Goal: Transaction & Acquisition: Purchase product/service

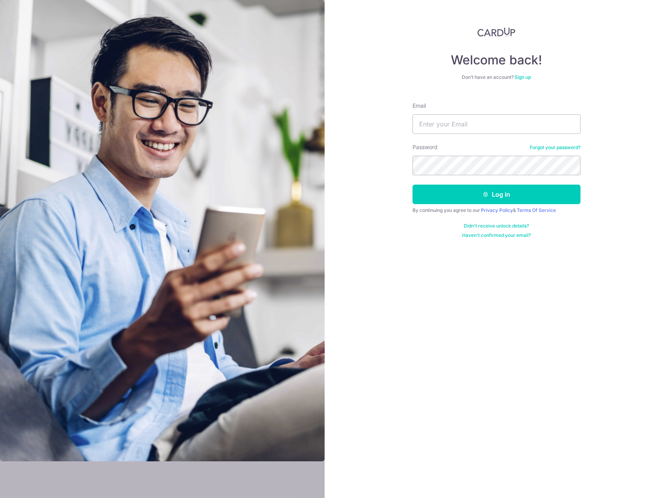
type input "[PERSON_NAME][EMAIL_ADDRESS][DOMAIN_NAME]"
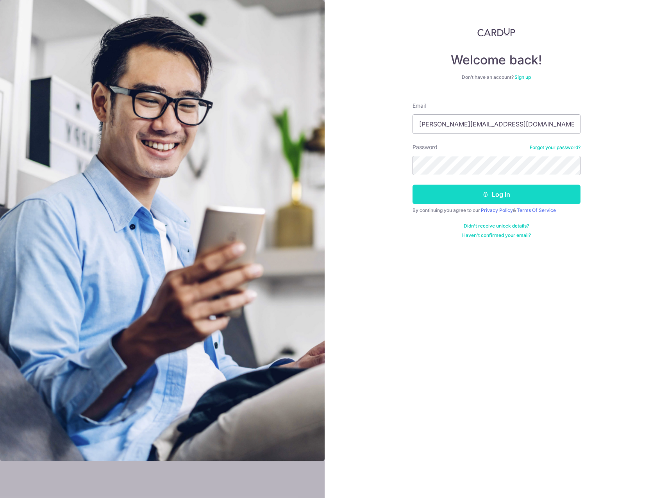
click at [485, 195] on icon "submit" at bounding box center [485, 194] width 6 height 6
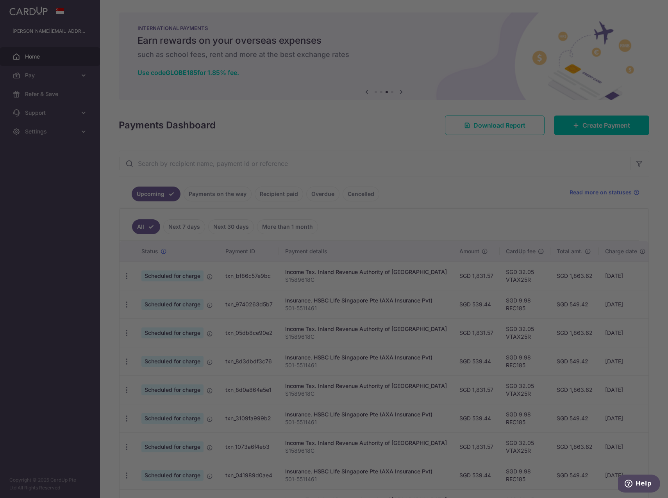
click at [454, 145] on div at bounding box center [337, 252] width 675 height 504
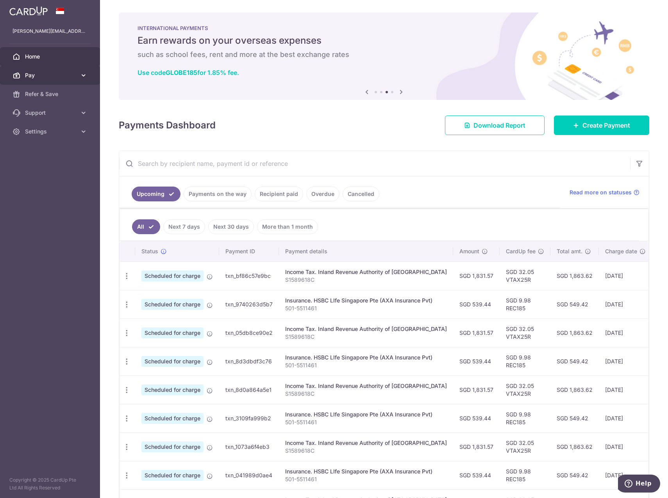
click at [38, 72] on span "Pay" at bounding box center [51, 75] width 52 height 8
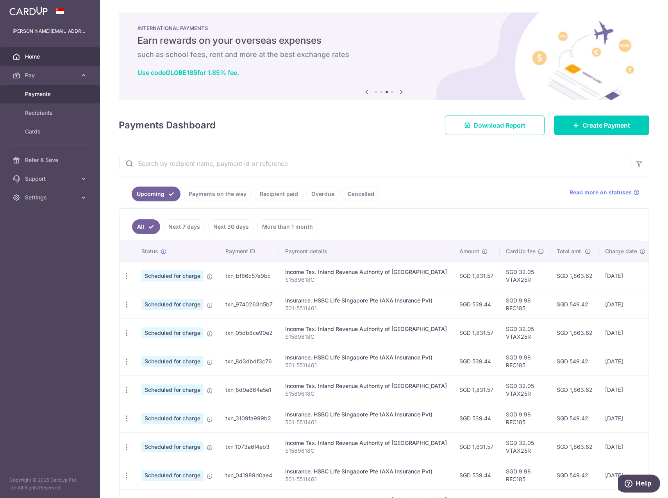
click at [40, 95] on span "Payments" at bounding box center [51, 94] width 52 height 8
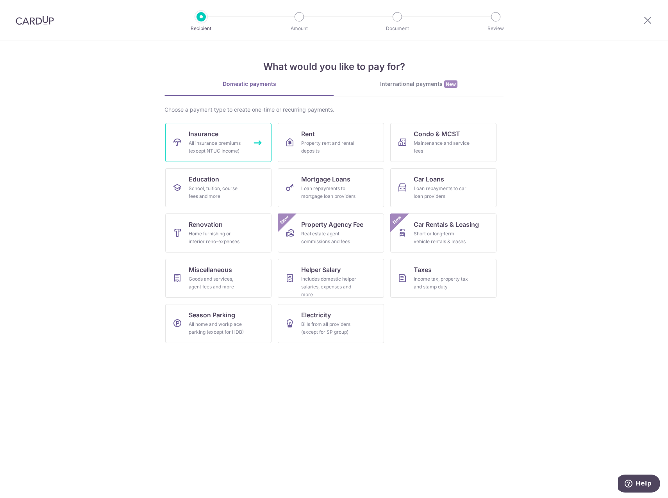
click at [212, 138] on span "Insurance" at bounding box center [204, 133] width 30 height 9
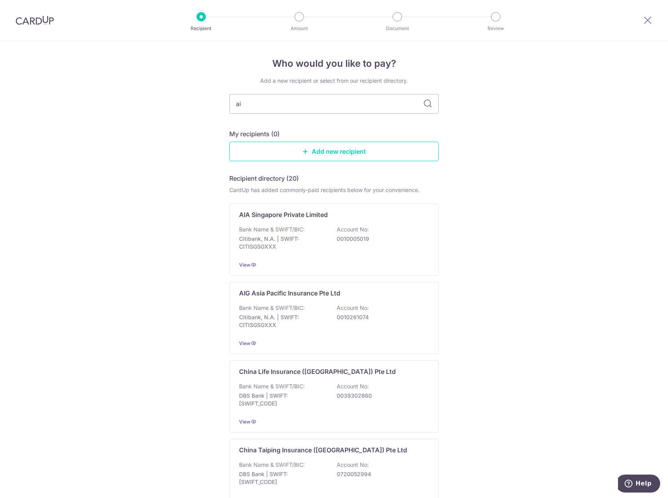
type input "aia"
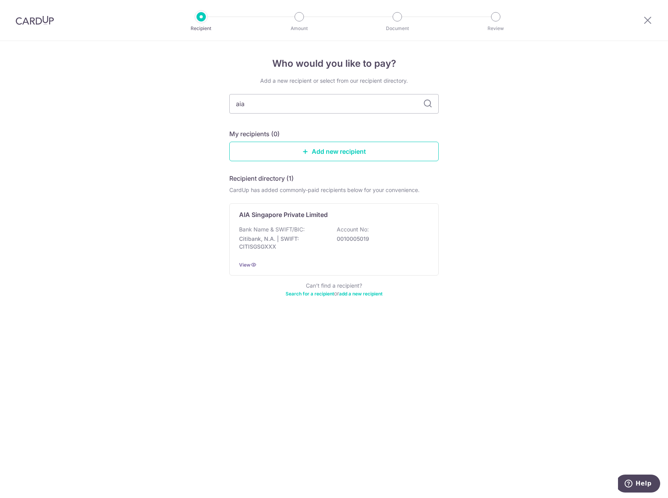
click at [263, 123] on div "Add a new recipient or select from our recipient directory. aia My recipients (…" at bounding box center [333, 192] width 209 height 230
click at [389, 237] on p "0010005019" at bounding box center [381, 239] width 88 height 8
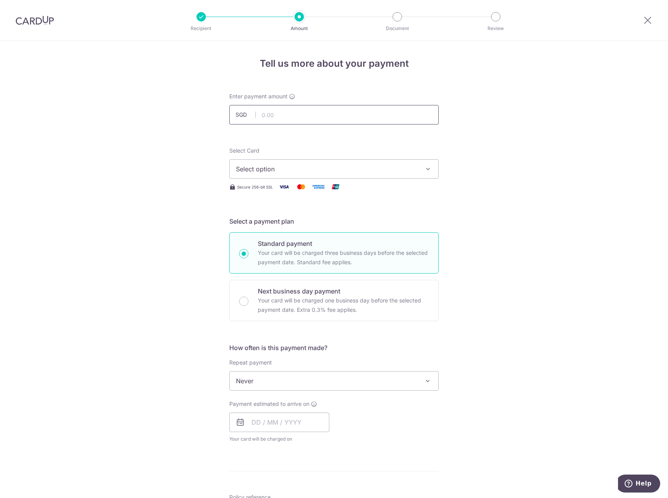
click at [301, 111] on input "text" at bounding box center [333, 115] width 209 height 20
type input "4,312.64"
click at [171, 132] on div "Tell us more about your payment Enter payment amount SGD 4,312.64 4312.64 Selec…" at bounding box center [334, 394] width 668 height 707
click at [259, 168] on span "Select option" at bounding box center [327, 168] width 182 height 9
click at [266, 223] on span "**** 3246" at bounding box center [270, 224] width 30 height 9
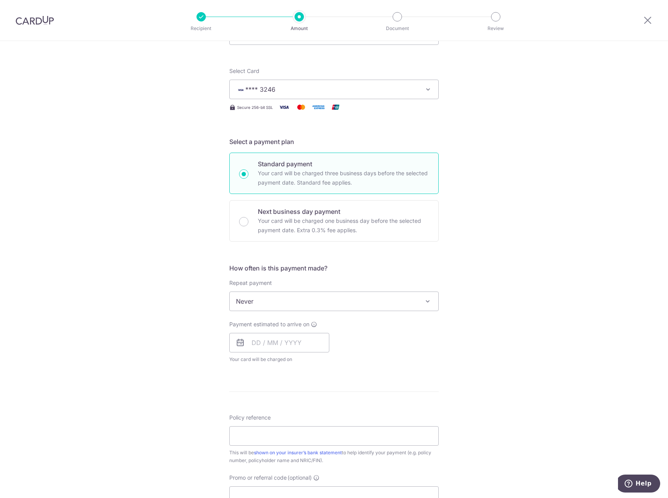
scroll to position [117, 0]
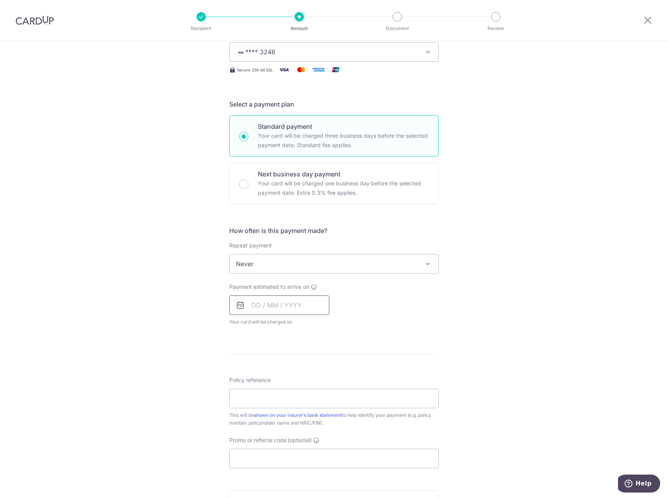
click at [249, 306] on input "text" at bounding box center [279, 306] width 100 height 20
click at [318, 392] on link "17" at bounding box center [323, 392] width 13 height 13
type input "17/10/2025"
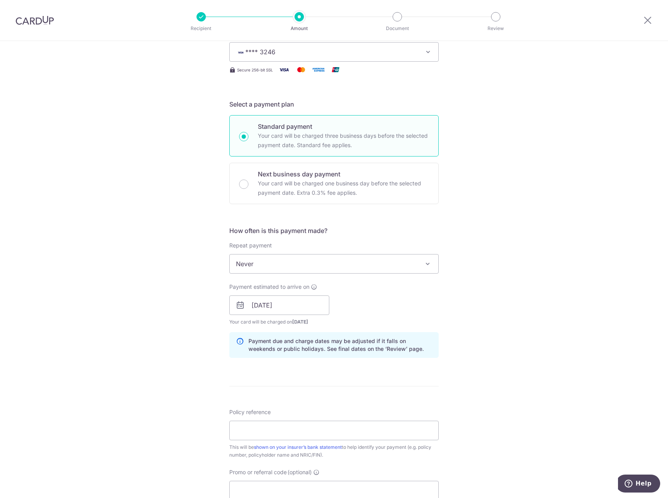
click at [171, 375] on div "Tell us more about your payment Enter payment amount SGD 4,312.64 4312.64 Selec…" at bounding box center [334, 293] width 668 height 739
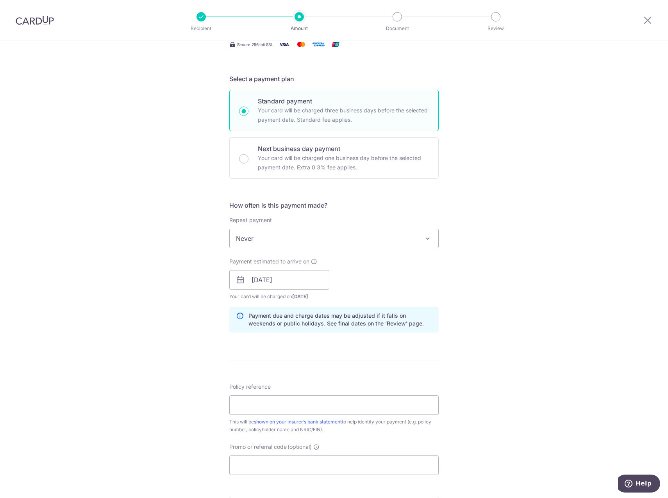
scroll to position [195, 0]
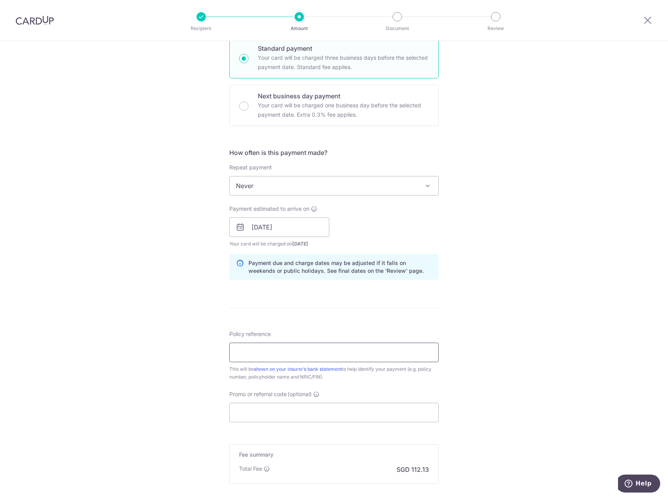
click at [244, 356] on input "Policy reference" at bounding box center [333, 353] width 209 height 20
type input "E221342961"
click at [251, 404] on input "Promo or referral code (optional)" at bounding box center [333, 413] width 209 height 20
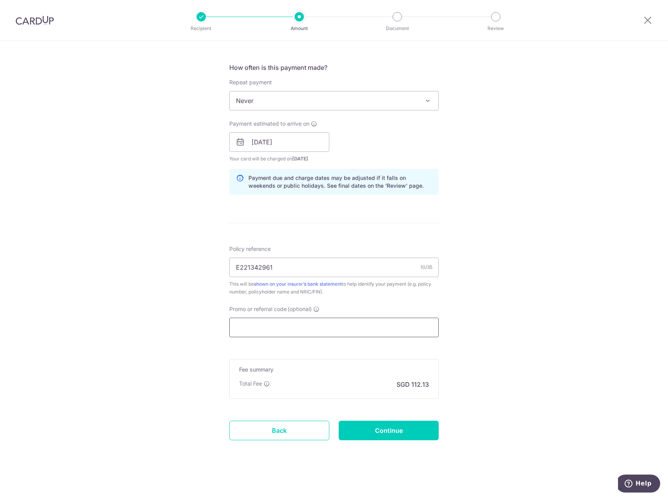
scroll to position [281, 0]
click at [244, 329] on input "Promo or referral code (optional)" at bounding box center [333, 327] width 209 height 20
paste input "25AMEX18"
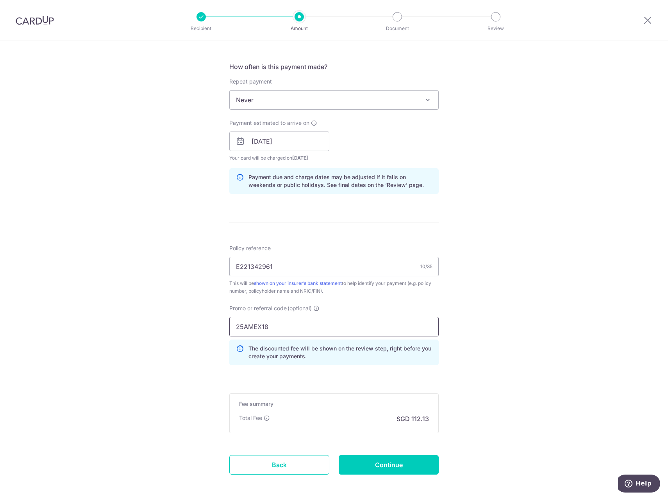
type input "25AMEX18"
click at [213, 348] on div "Tell us more about your payment Enter payment amount SGD 4,312.64 4312.64 Selec…" at bounding box center [334, 147] width 668 height 774
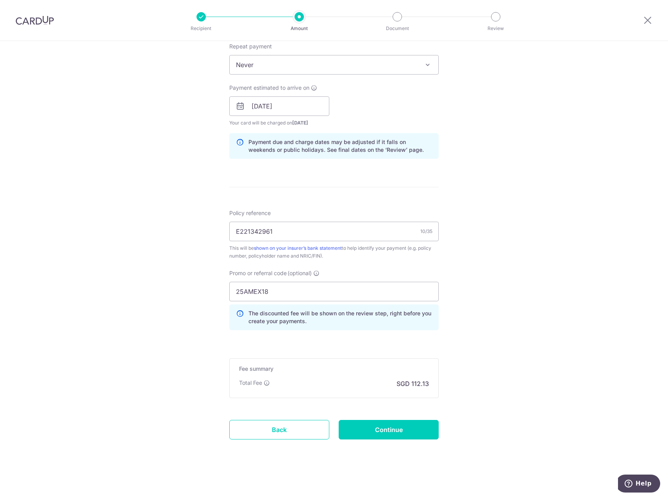
click at [298, 316] on p "The discounted fee will be shown on the review step, right before you create yo…" at bounding box center [340, 318] width 184 height 16
click at [399, 432] on input "Continue" at bounding box center [389, 430] width 100 height 20
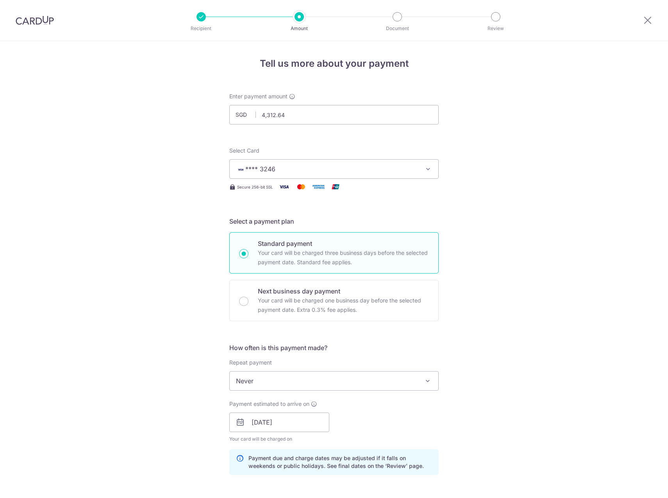
scroll to position [327, 0]
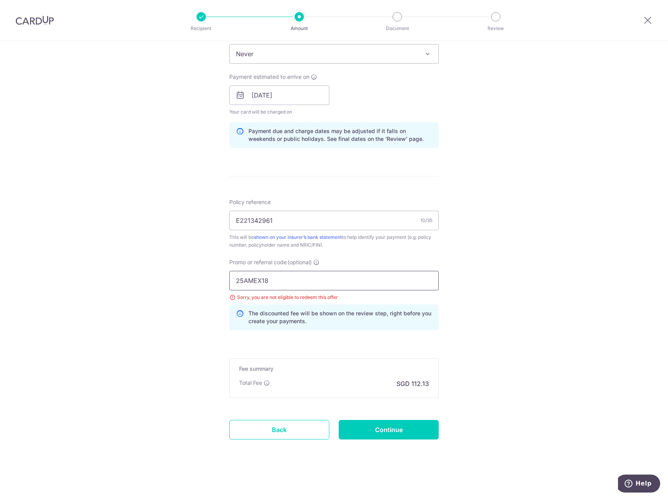
drag, startPoint x: 284, startPoint y: 284, endPoint x: 233, endPoint y: 286, distance: 50.8
click at [233, 286] on input "25AMEX18" at bounding box center [333, 281] width 209 height 20
paste input "21"
type input "25AMEX21"
click at [524, 336] on div "Tell us more about your payment Enter payment amount SGD 4,312.64 4312.64 Selec…" at bounding box center [334, 106] width 668 height 785
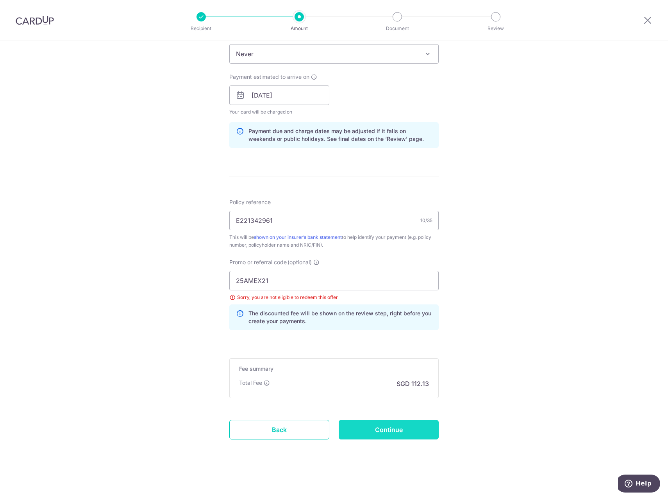
click at [392, 435] on input "Continue" at bounding box center [389, 430] width 100 height 20
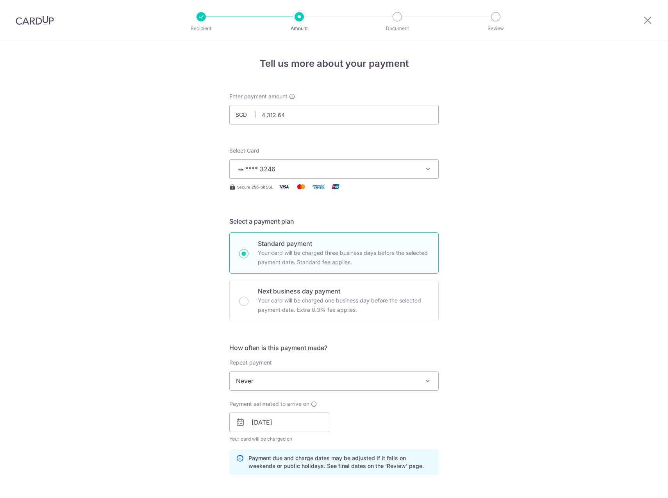
scroll to position [327, 0]
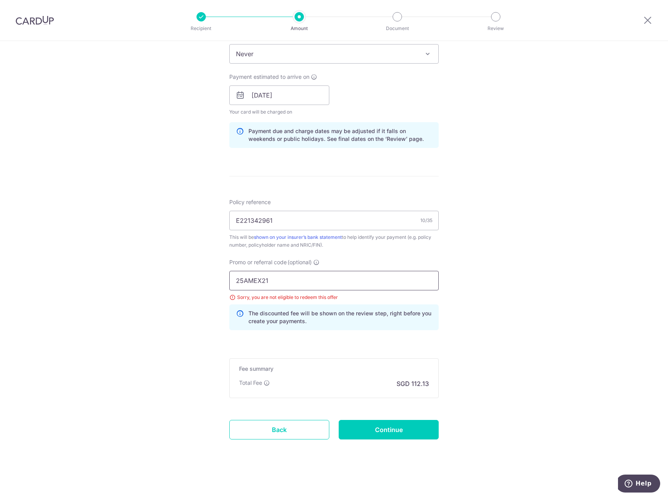
drag, startPoint x: 283, startPoint y: 282, endPoint x: 223, endPoint y: 287, distance: 59.9
click at [225, 287] on div "Promo or referral code (optional) 25AMEX21 Sorry, you are not eligible to redee…" at bounding box center [334, 298] width 219 height 78
paste input "OFF225"
type input "OFF225"
click at [397, 428] on input "Continue" at bounding box center [389, 430] width 100 height 20
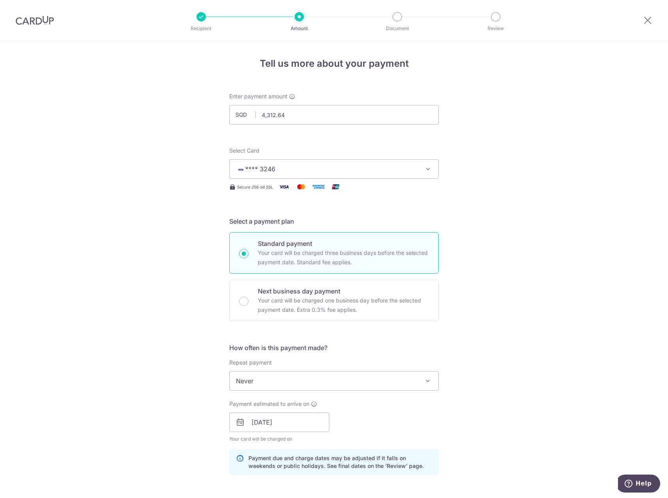
drag, startPoint x: 43, startPoint y: 22, endPoint x: 372, endPoint y: 29, distance: 328.2
click at [43, 23] on img at bounding box center [35, 20] width 38 height 9
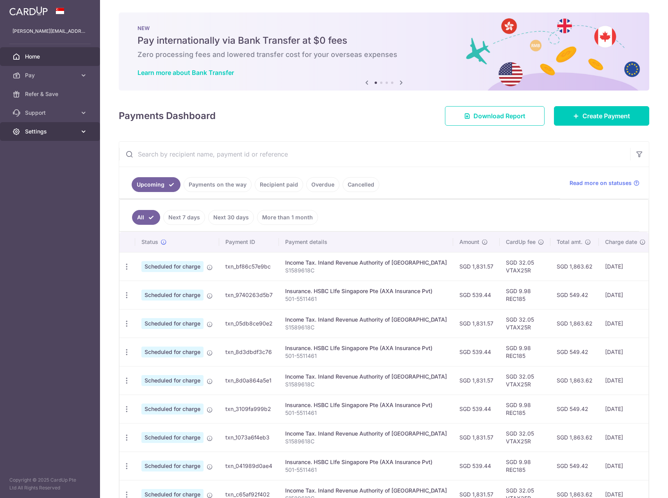
click at [82, 132] on icon at bounding box center [84, 132] width 8 height 8
click at [38, 165] on link "Logout" at bounding box center [50, 169] width 100 height 19
